Goal: Task Accomplishment & Management: Complete application form

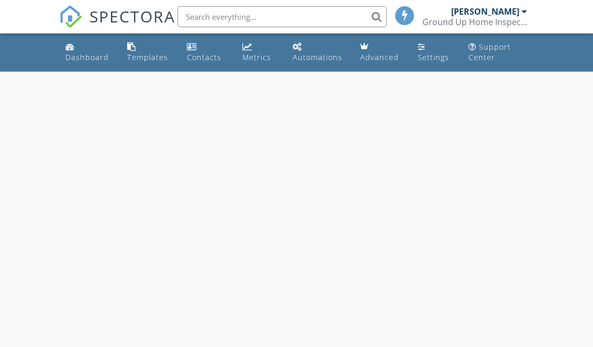
select select "7"
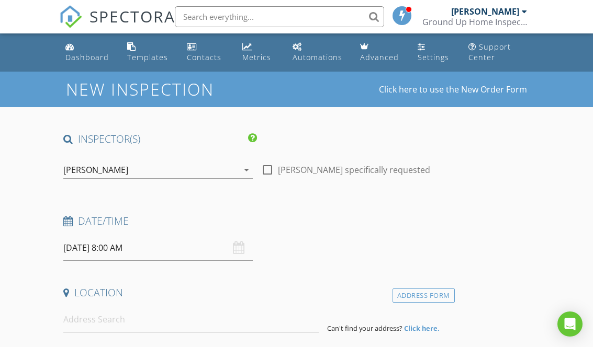
click at [89, 251] on input "08/29/2025 8:00 AM" at bounding box center [157, 248] width 189 height 26
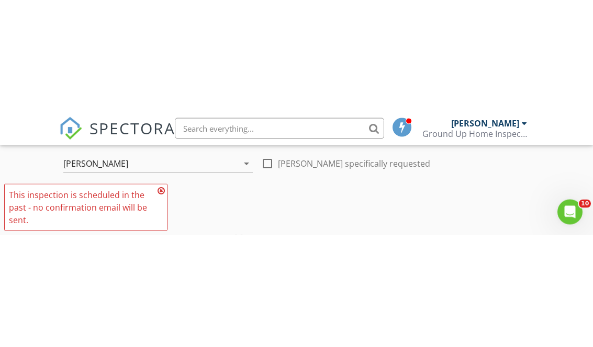
scroll to position [109, 0]
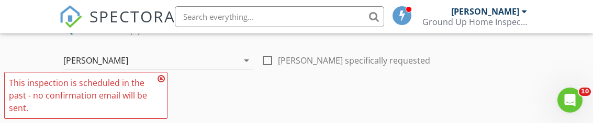
click at [161, 75] on icon at bounding box center [160, 79] width 7 height 8
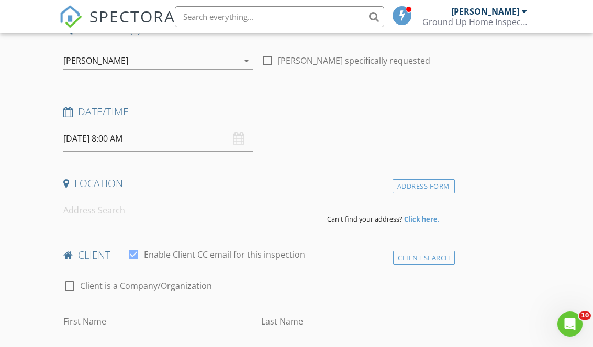
click at [83, 137] on input "08/27/2025 8:00 AM" at bounding box center [157, 139] width 189 height 26
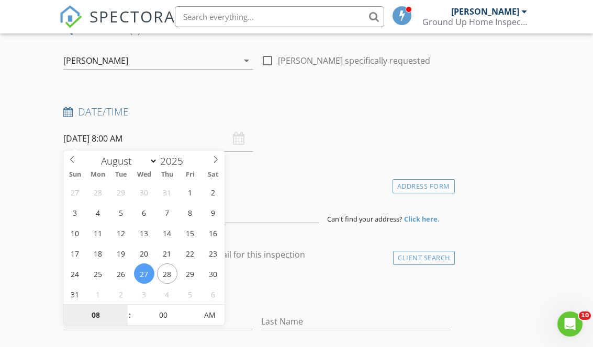
type input "08/26/2025 8:00 AM"
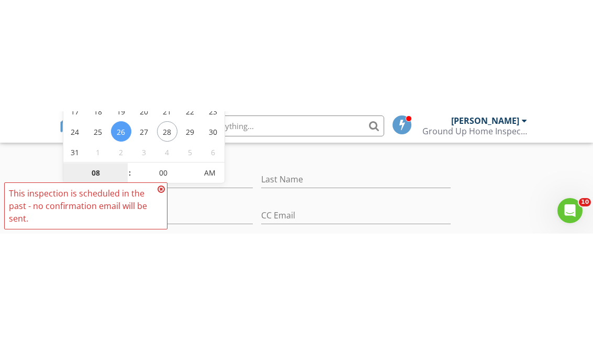
scroll to position [363, 0]
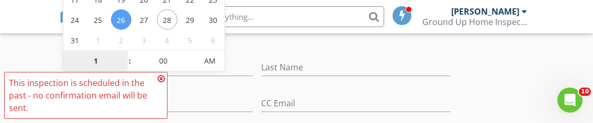
type input "01"
type input "[DATE] 1:00 PM"
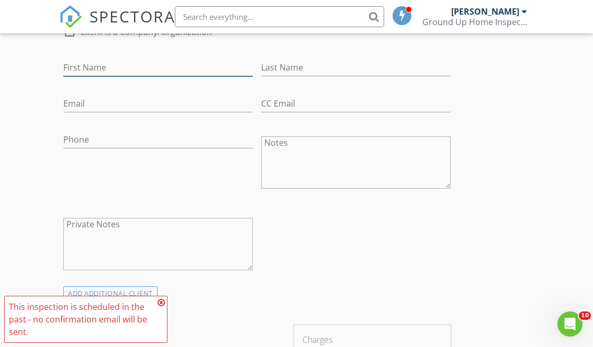
click at [206, 73] on input "First Name" at bounding box center [157, 67] width 189 height 17
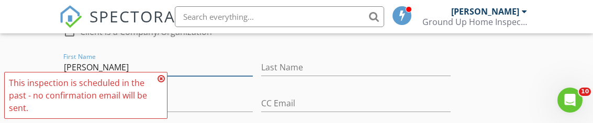
type input "[PERSON_NAME]"
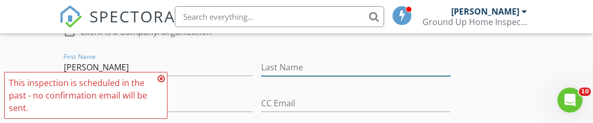
click at [358, 63] on input "Last Name" at bounding box center [355, 67] width 189 height 17
type input "Miles"
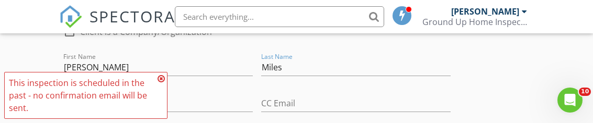
click at [160, 77] on icon at bounding box center [160, 79] width 7 height 8
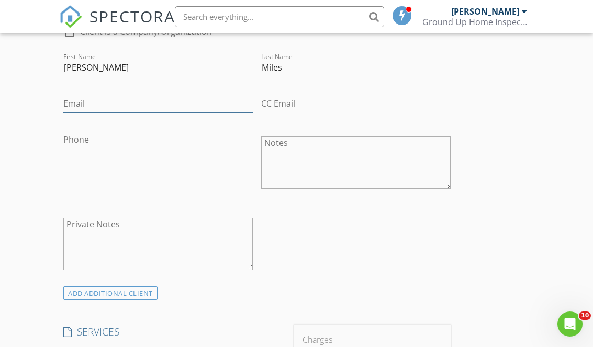
click at [163, 96] on input "Email" at bounding box center [157, 103] width 189 height 17
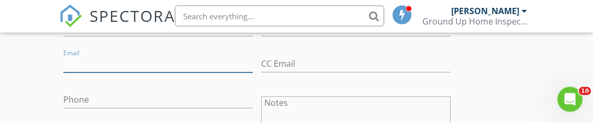
scroll to position [403, 0]
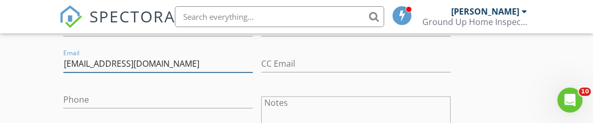
type input "Miless2323@yahoo.com"
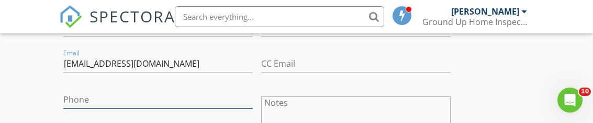
click at [77, 100] on input "Phone" at bounding box center [157, 100] width 189 height 17
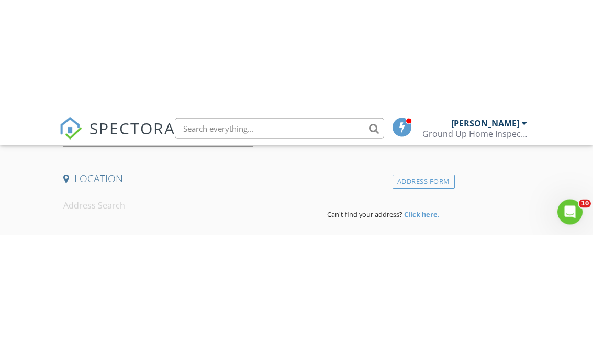
scroll to position [226, 0]
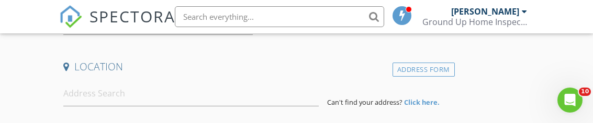
type input "[PHONE_NUMBER]"
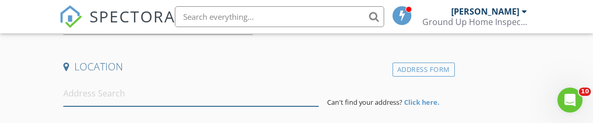
click at [96, 95] on input at bounding box center [190, 94] width 255 height 26
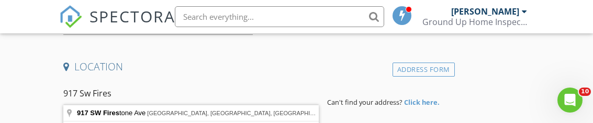
type input "917 SW Firestone Ave, Port St. Lucie, FL, USA"
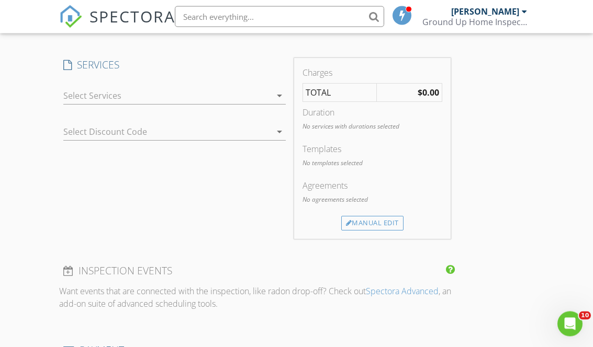
scroll to position [842, 0]
click at [69, 95] on div at bounding box center [167, 98] width 208 height 17
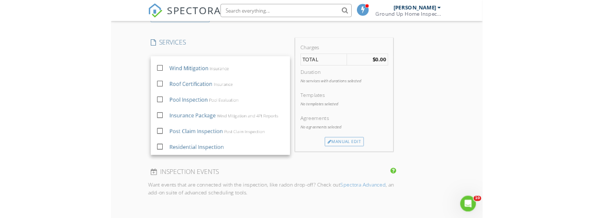
scroll to position [19, 0]
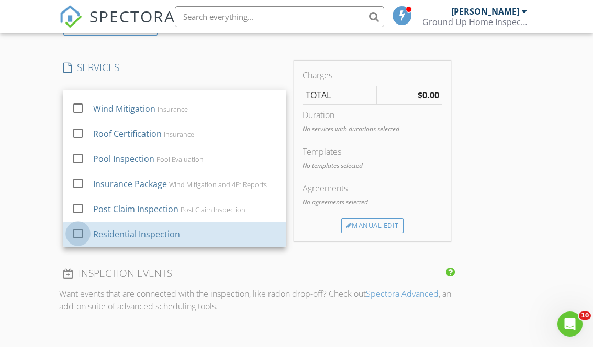
click at [82, 237] on div at bounding box center [78, 234] width 18 height 18
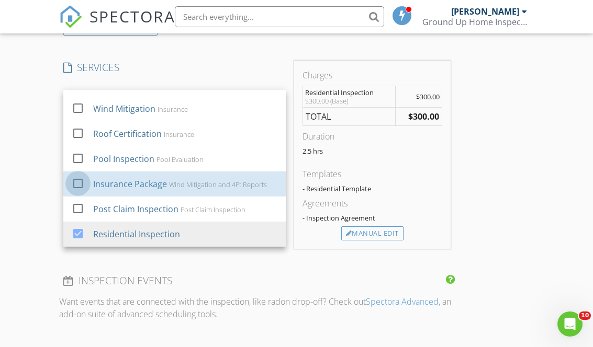
click at [79, 184] on div at bounding box center [78, 184] width 18 height 18
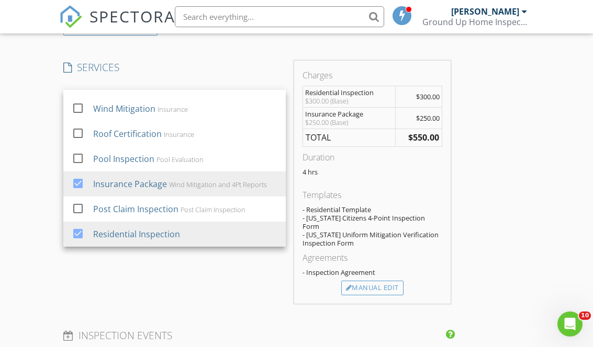
click at [384, 281] on div "Manual Edit" at bounding box center [372, 288] width 62 height 15
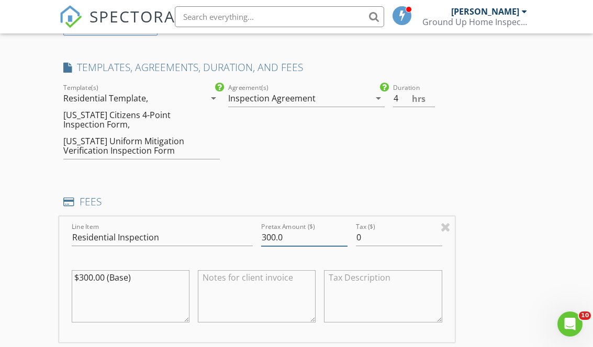
click at [306, 231] on input "300.0" at bounding box center [304, 237] width 86 height 17
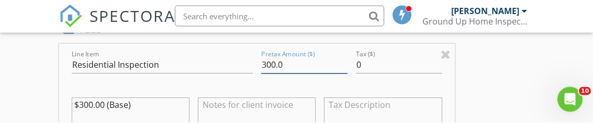
scroll to position [1015, 0]
type input "3"
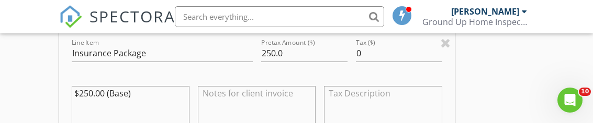
scroll to position [1168, 0]
type input "200"
click at [319, 53] on input "250.0" at bounding box center [304, 54] width 86 height 17
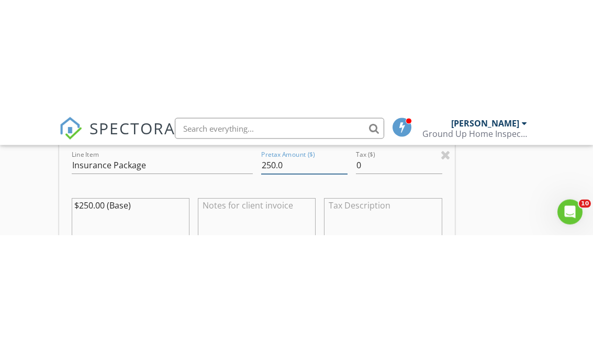
scroll to position [1169, 0]
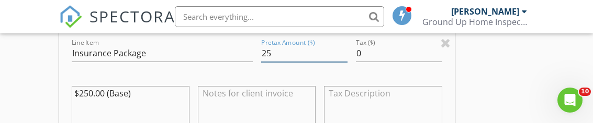
type input "2"
type input "195"
click at [499, 78] on div "INSPECTOR(S) check_box Dyron Curry PRIMARY Dyron Curry arrow_drop_down check_bo…" at bounding box center [296, 16] width 474 height 2106
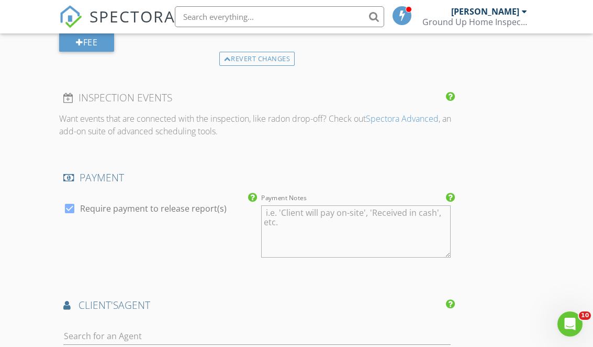
click at [73, 208] on div at bounding box center [70, 209] width 18 height 18
checkbox input "false"
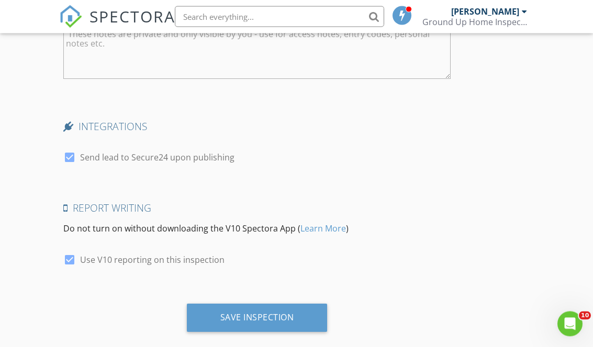
scroll to position [1909, 0]
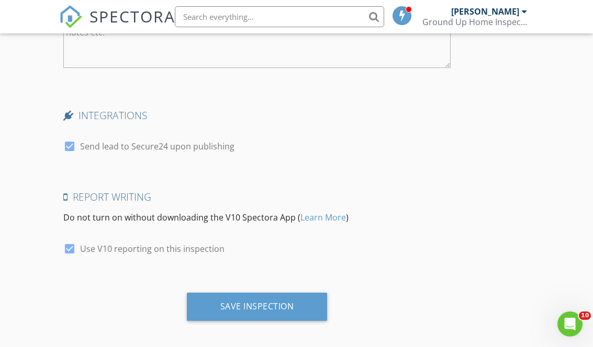
click at [310, 301] on div "Save Inspection" at bounding box center [257, 307] width 141 height 28
